Goal: Task Accomplishment & Management: Manage account settings

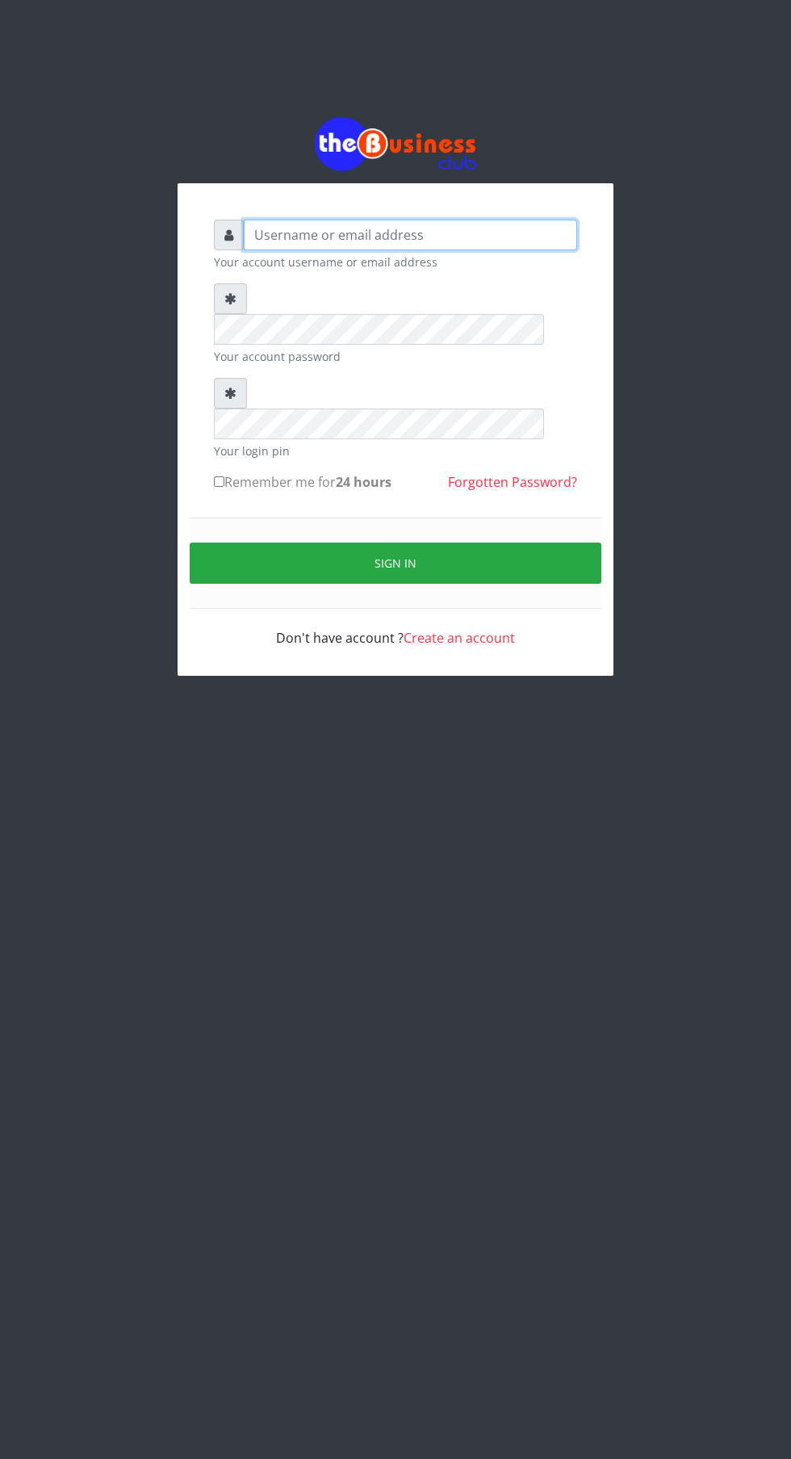
click at [281, 238] on input "text" at bounding box center [410, 235] width 333 height 31
type input "[EMAIL_ADDRESS][DOMAIN_NAME]"
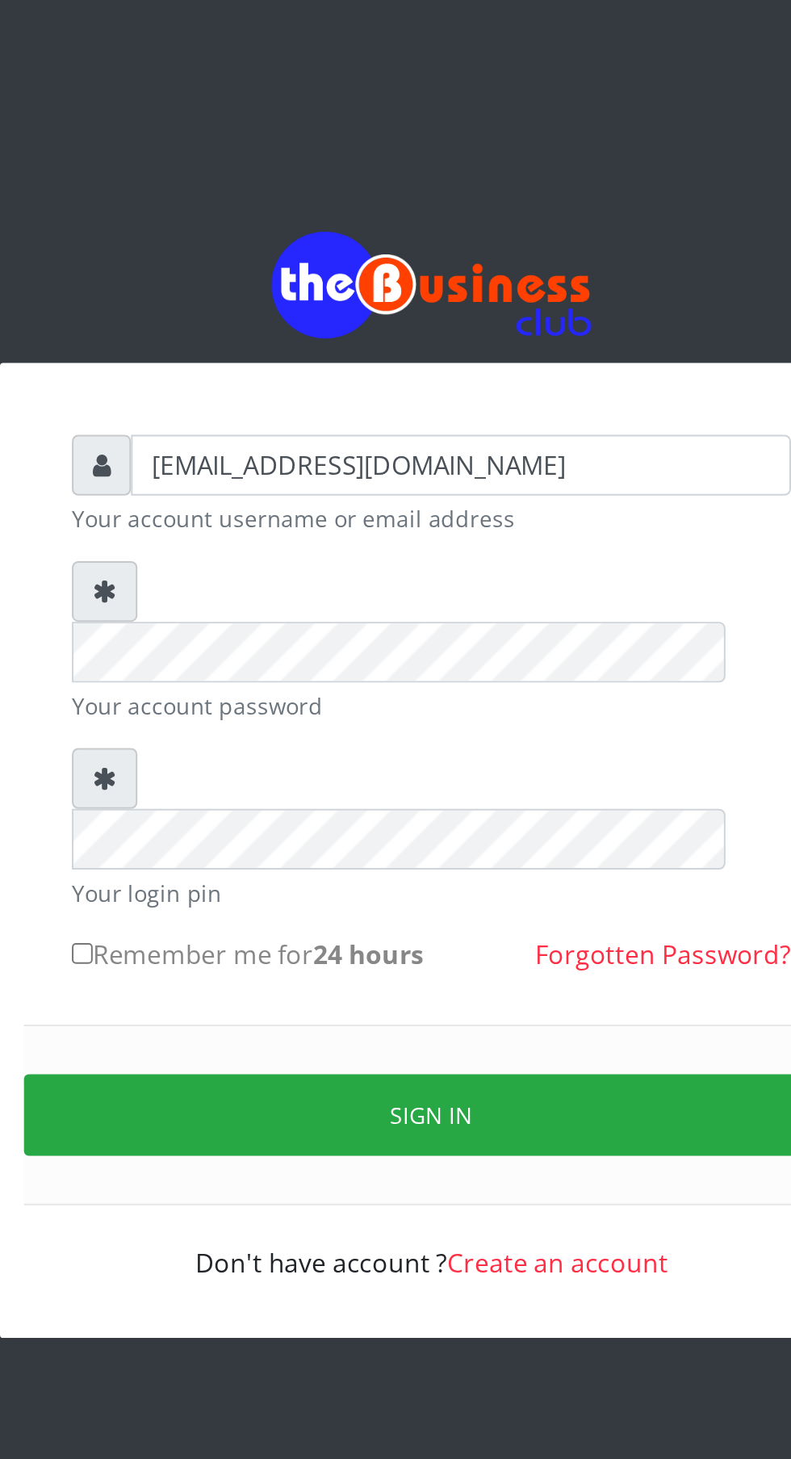
click at [224, 476] on input "Remember me for 24 hours" at bounding box center [219, 481] width 10 height 10
click at [412, 542] on button "Sign in" at bounding box center [396, 562] width 412 height 41
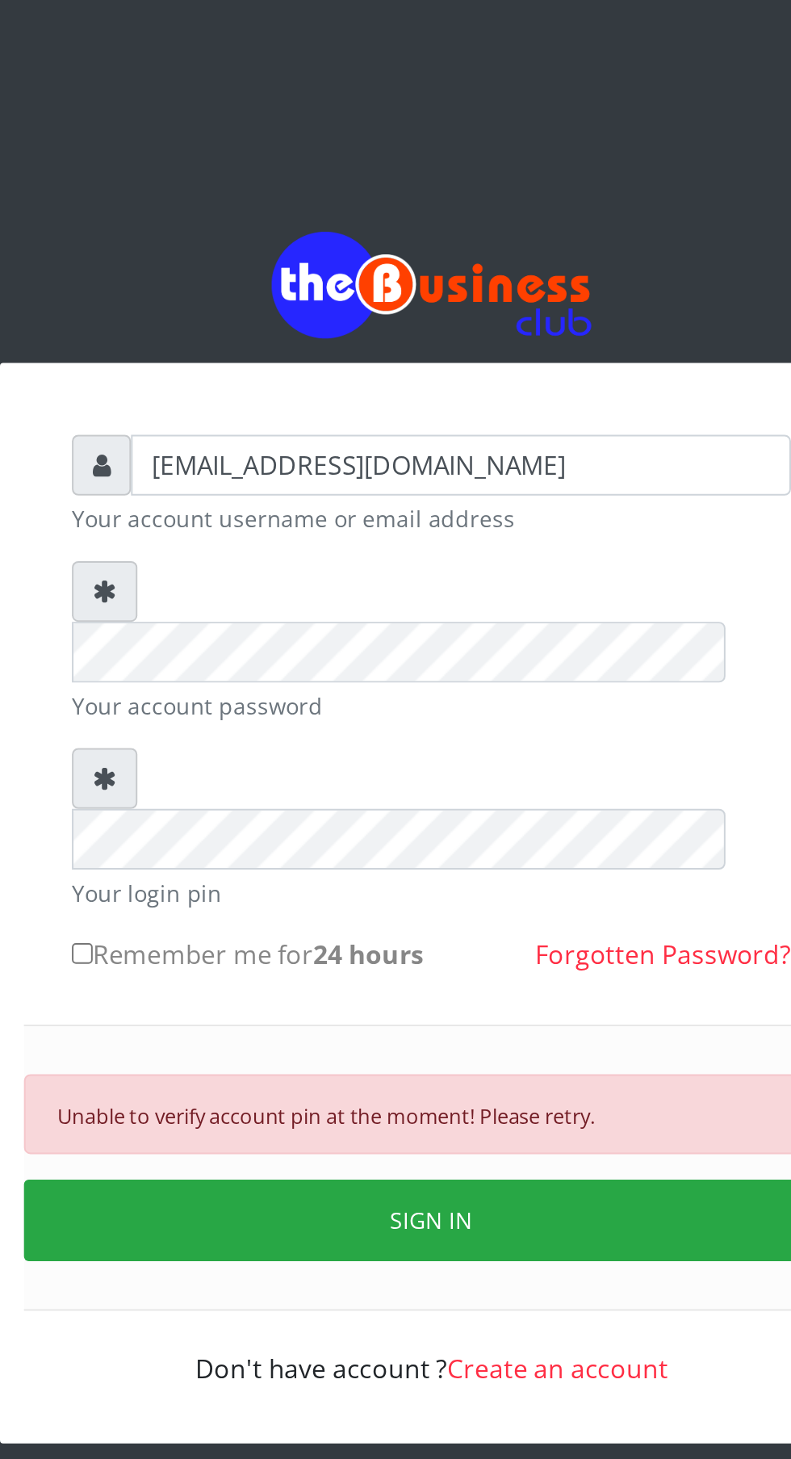
click at [380, 596] on button "SIGN IN" at bounding box center [396, 616] width 412 height 41
click at [396, 596] on button "SIGN IN" at bounding box center [396, 616] width 412 height 41
click at [220, 476] on input "Remember me for 24 hours" at bounding box center [219, 481] width 10 height 10
checkbox input "true"
click at [408, 596] on button "SIGN IN" at bounding box center [396, 616] width 412 height 41
